Goal: Check status: Check status

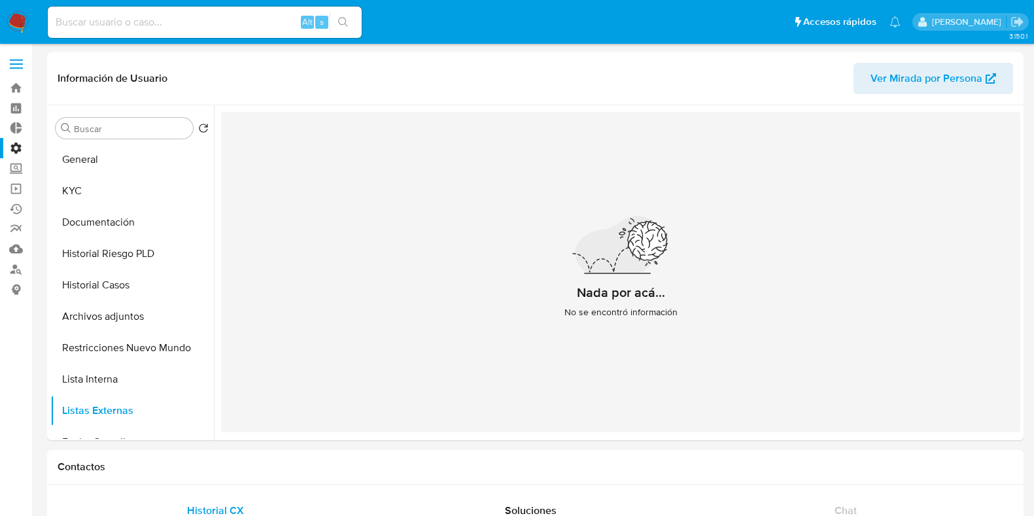
select select "10"
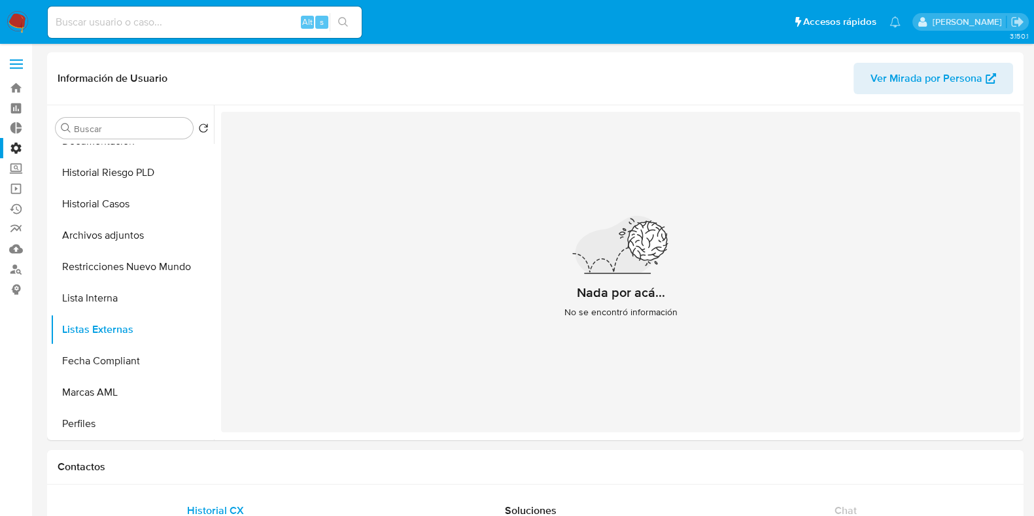
click at [108, 20] on input at bounding box center [205, 22] width 314 height 17
paste input "399886886"
type input "399886886"
click at [347, 17] on icon "search-icon" at bounding box center [343, 22] width 10 height 10
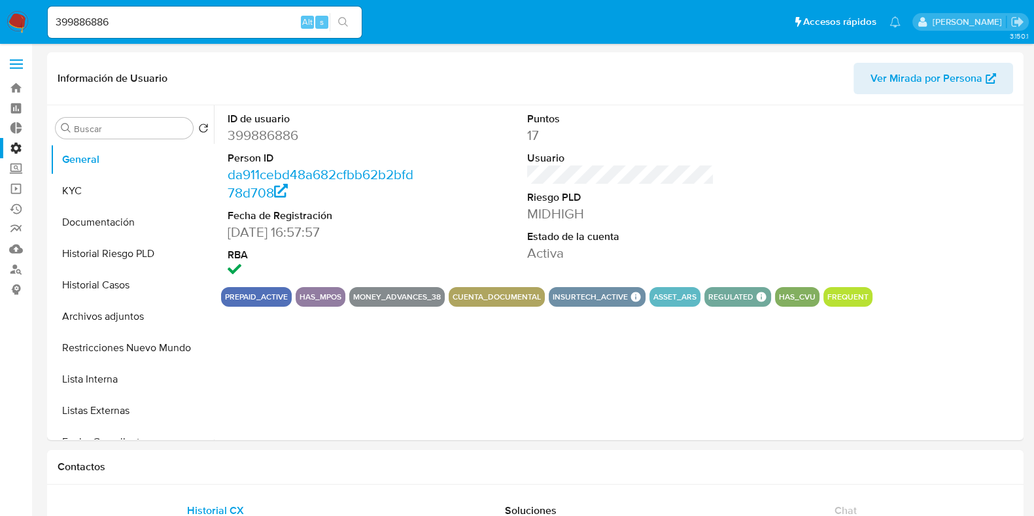
select select "10"
click at [105, 178] on button "KYC" at bounding box center [126, 190] width 153 height 31
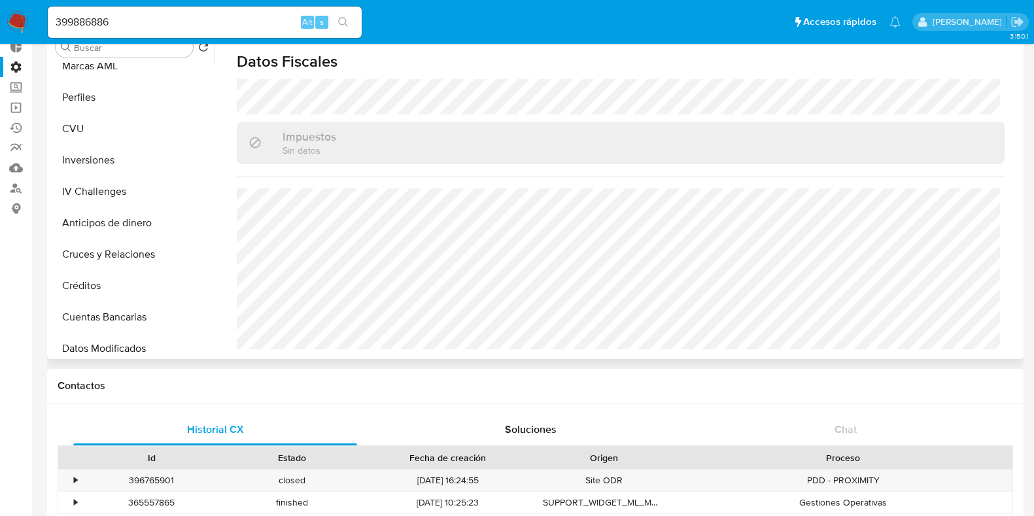
scroll to position [409, 0]
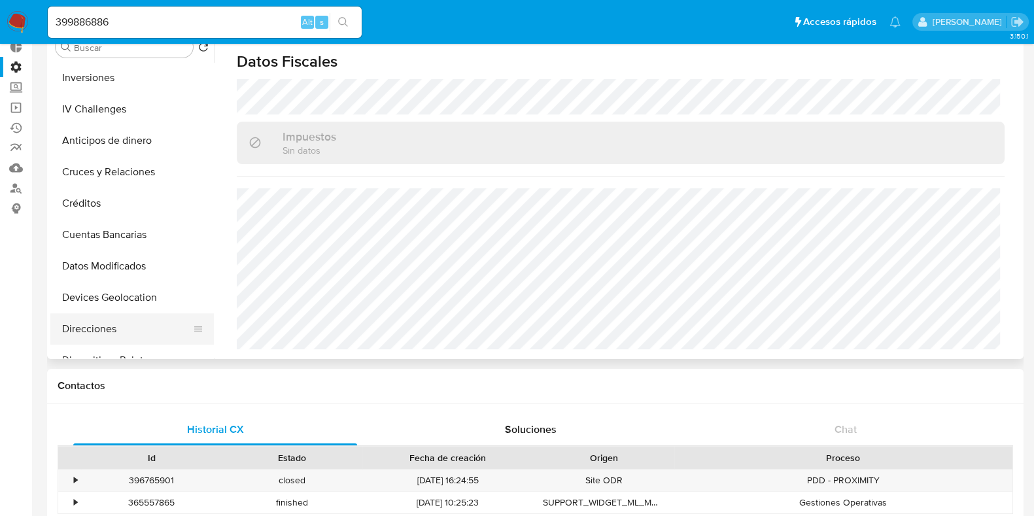
click at [111, 330] on button "Direcciones" at bounding box center [126, 328] width 153 height 31
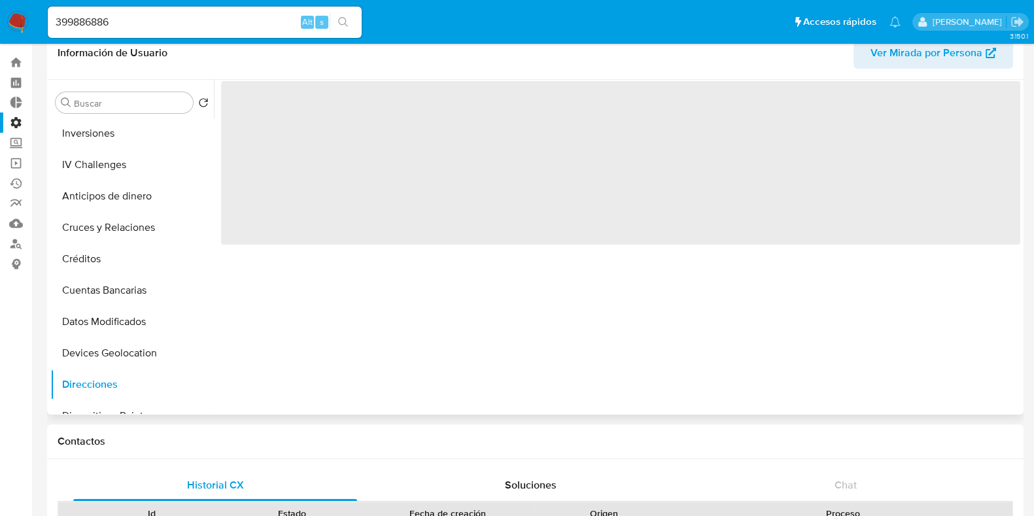
scroll to position [0, 0]
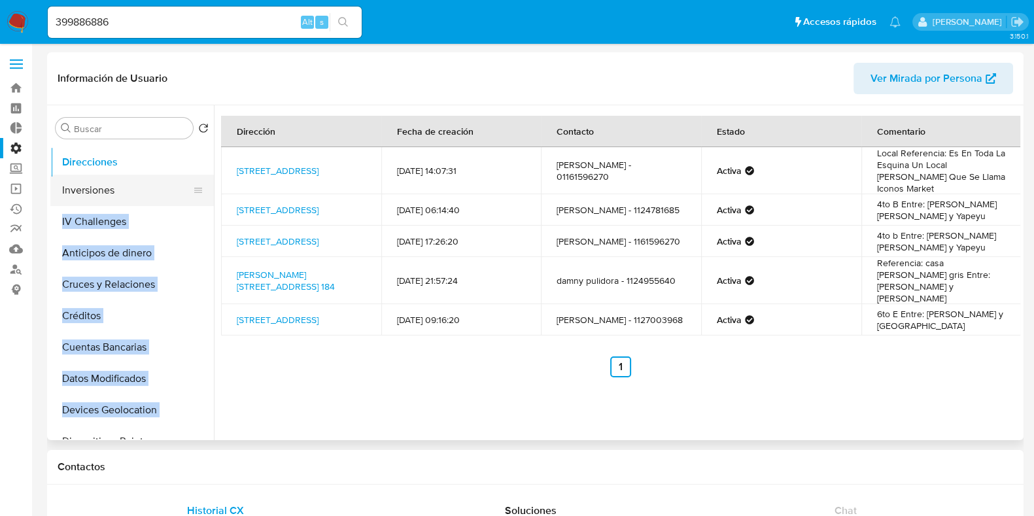
drag, startPoint x: 197, startPoint y: 408, endPoint x: 194, endPoint y: 160, distance: 247.9
click at [194, 160] on ul "General KYC Documentación Historial Riesgo PLD Historial Casos Archivos adjunto…" at bounding box center [131, 291] width 163 height 295
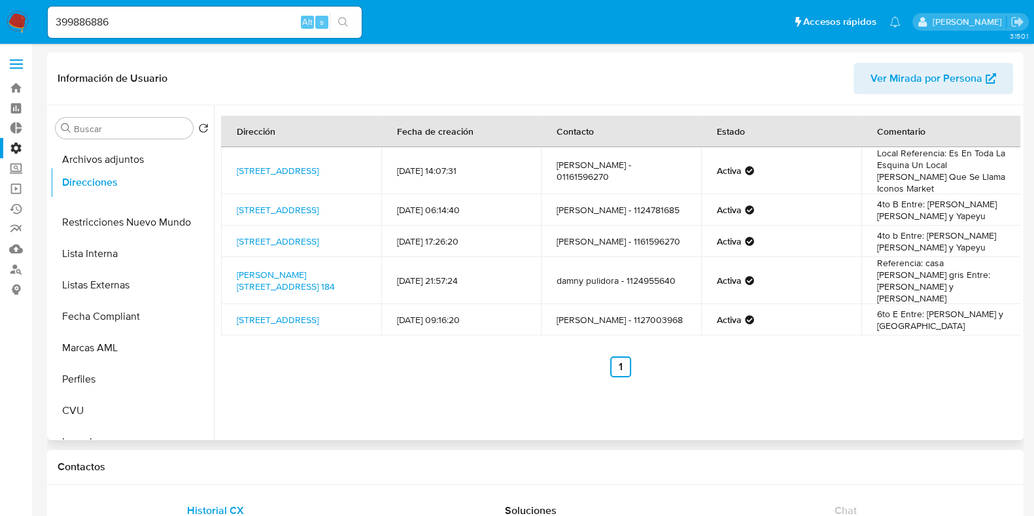
click at [173, 181] on ul "General KYC Documentación Historial Riesgo PLD Historial Casos Archivos adjunto…" at bounding box center [131, 291] width 163 height 295
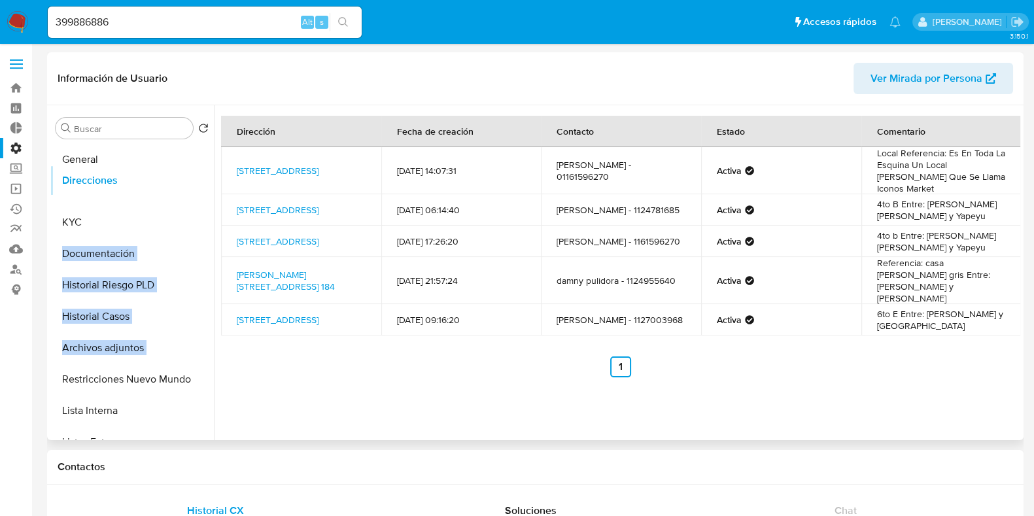
drag, startPoint x: 190, startPoint y: 349, endPoint x: 181, endPoint y: 181, distance: 168.3
click at [181, 181] on ul "General KYC Documentación Historial Riesgo PLD Historial Casos Archivos adjunto…" at bounding box center [131, 291] width 163 height 295
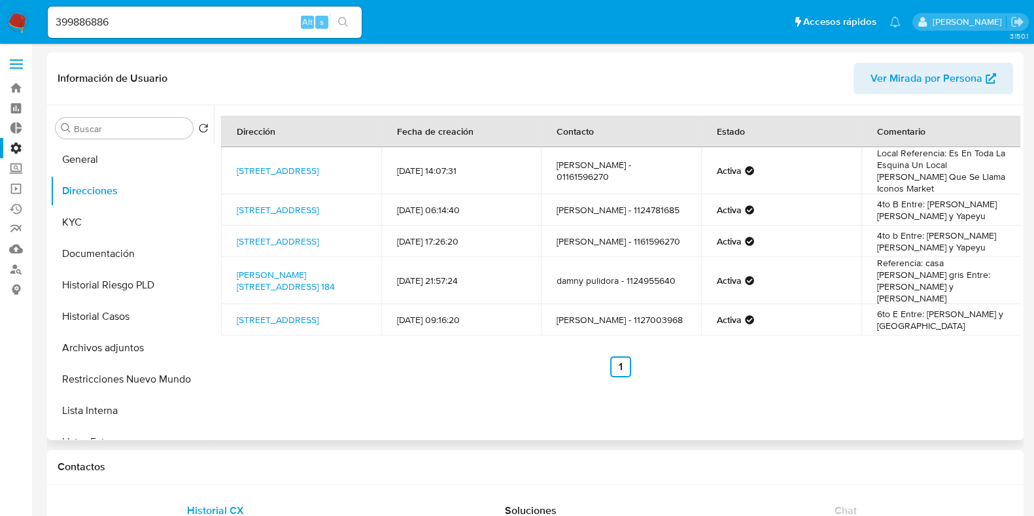
click at [511, 396] on div "Dirección Fecha de creación Contacto Estado Comentario [STREET_ADDRESS] 3800 [D…" at bounding box center [617, 272] width 806 height 335
